Goal: Information Seeking & Learning: Learn about a topic

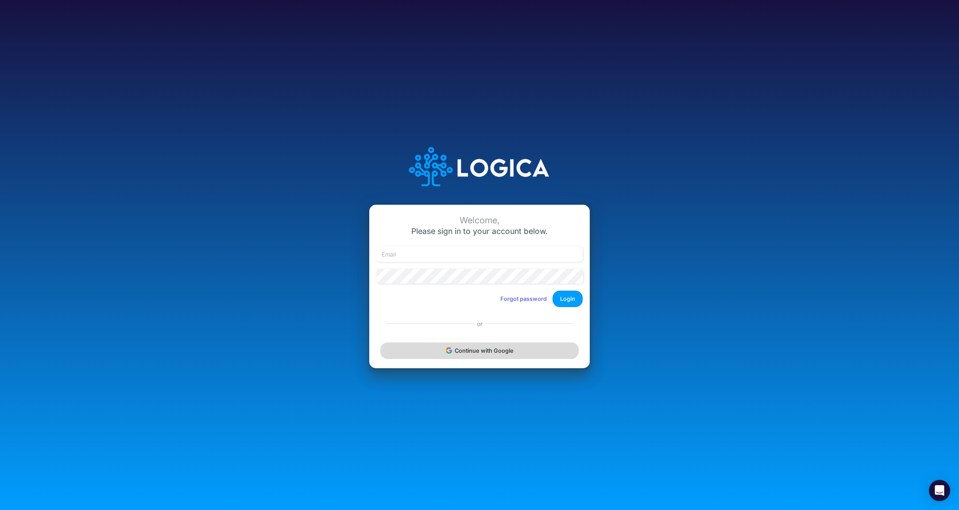
click at [489, 354] on button "Continue with Google" at bounding box center [479, 350] width 198 height 16
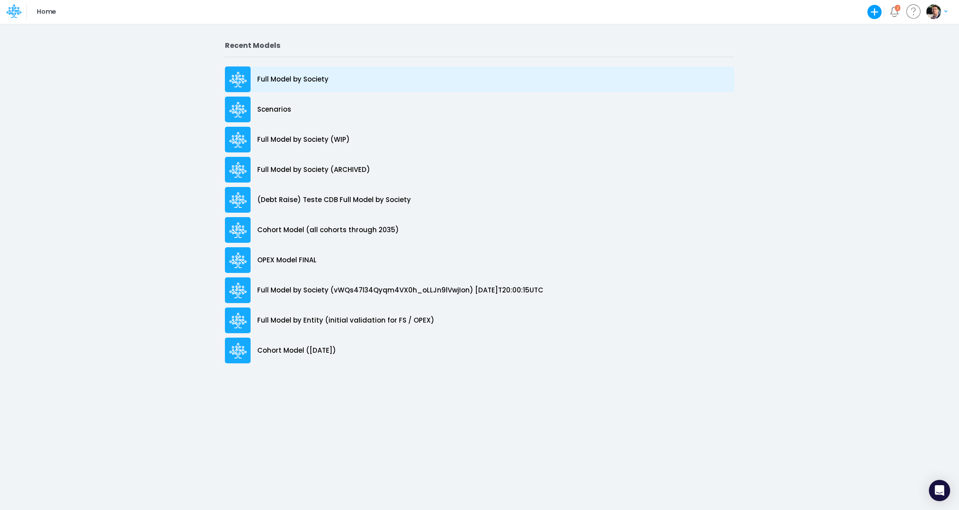
click at [297, 85] on div "Full Model by Society" at bounding box center [480, 79] width 510 height 26
